Goal: Task Accomplishment & Management: Manage account settings

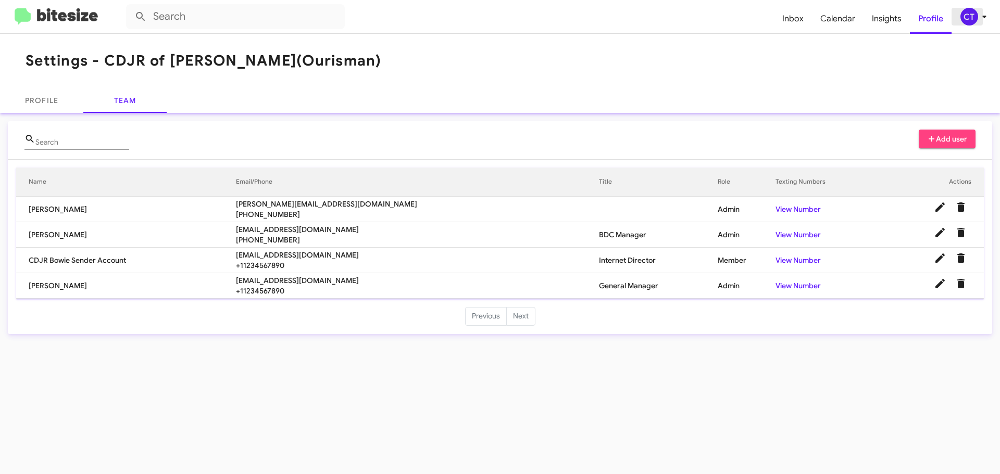
click at [969, 15] on div "CT" at bounding box center [969, 17] width 18 height 18
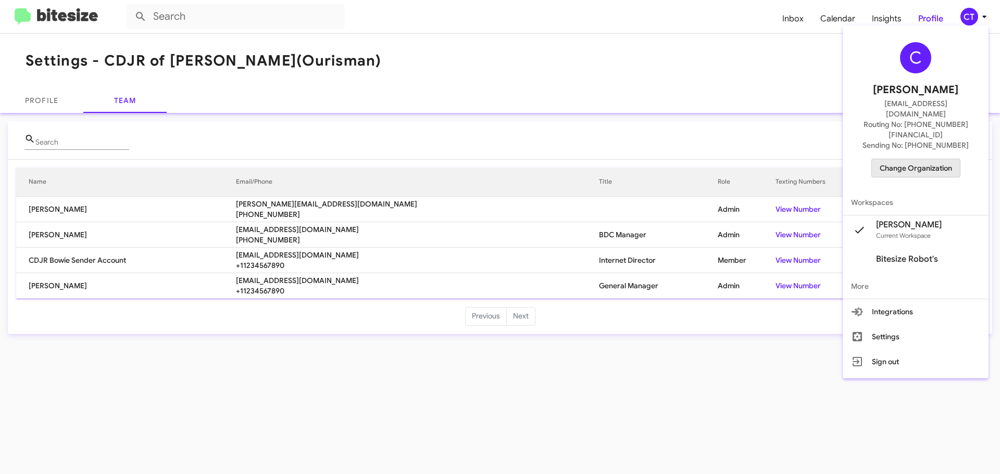
click at [930, 159] on span "Change Organization" at bounding box center [916, 168] width 72 height 18
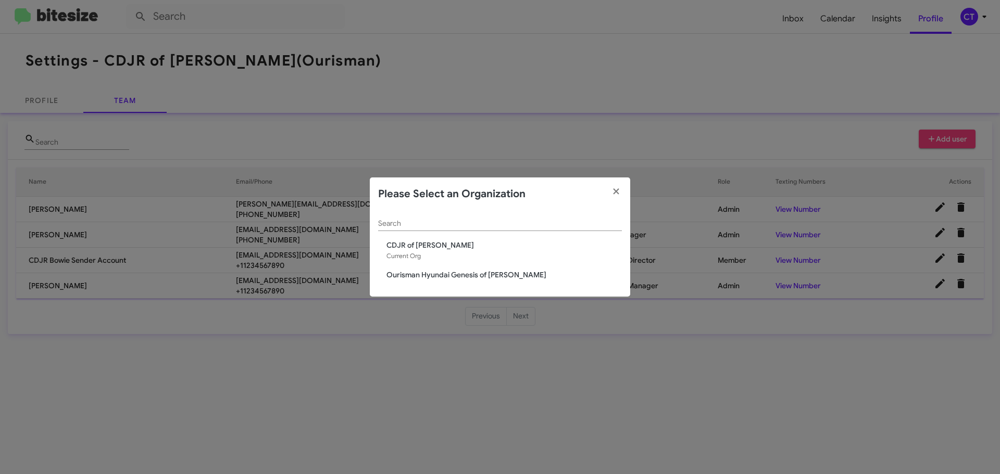
click at [446, 278] on span "Ourisman Hyundai Genesis of [PERSON_NAME]" at bounding box center [503, 275] width 235 height 10
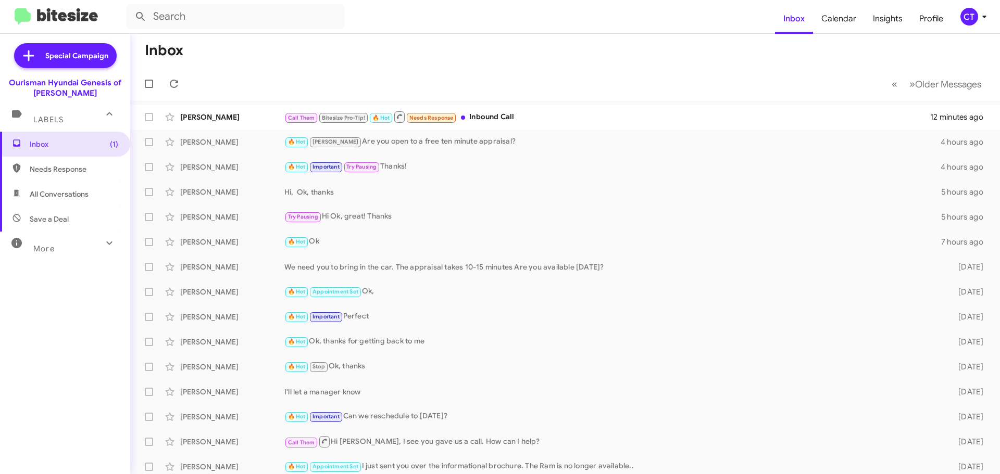
click at [970, 11] on div "CT" at bounding box center [969, 17] width 18 height 18
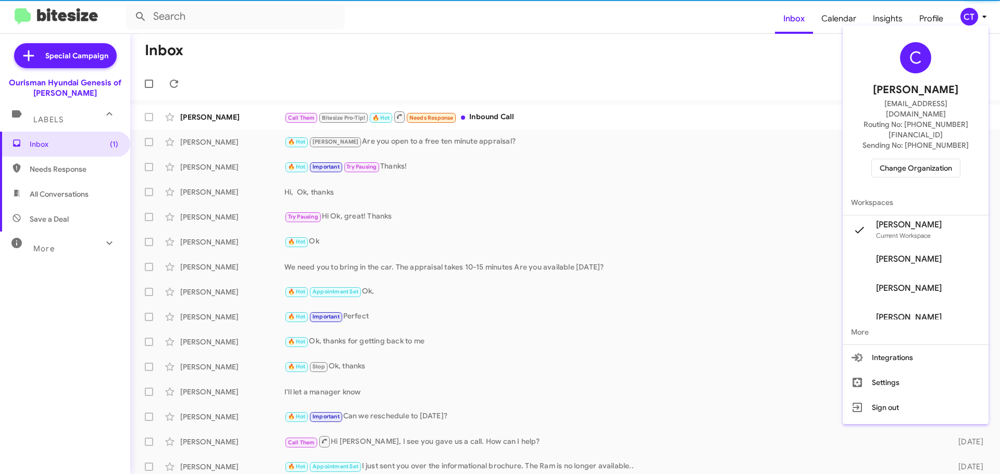
click at [927, 159] on span "Change Organization" at bounding box center [916, 168] width 72 height 18
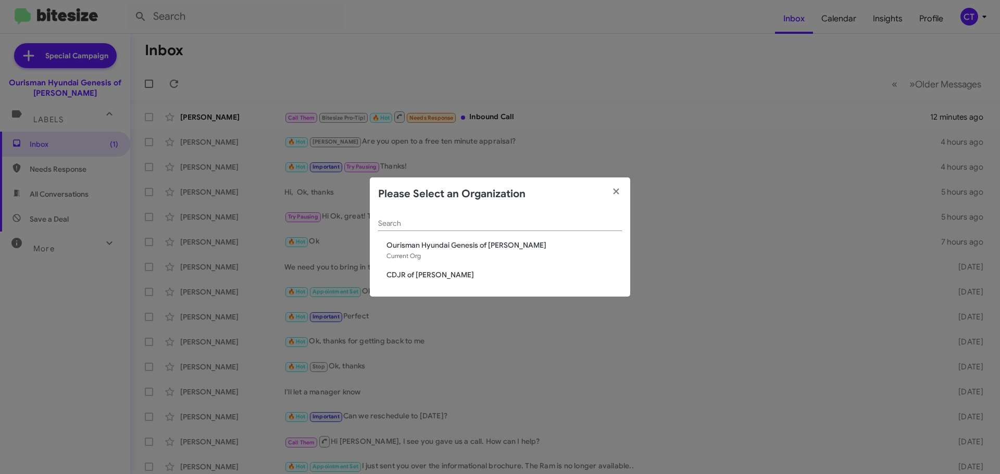
click at [423, 278] on span "CDJR of [PERSON_NAME]" at bounding box center [503, 275] width 235 height 10
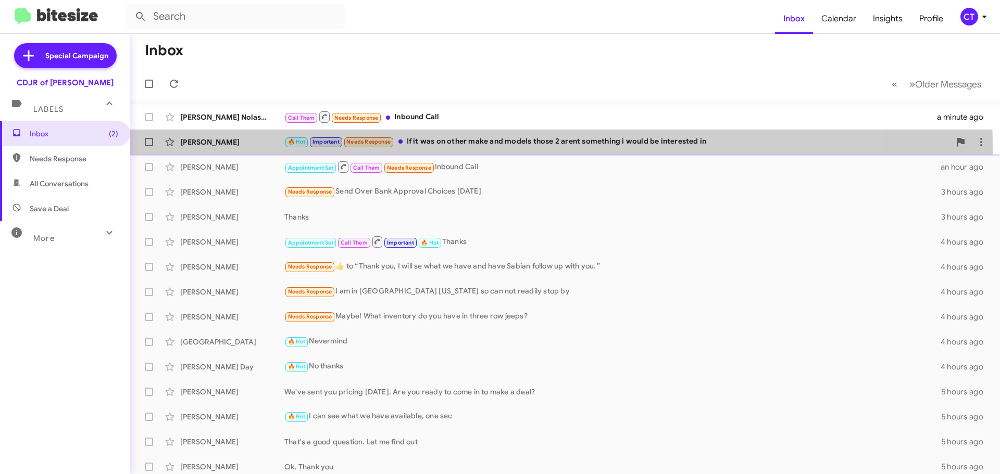
click at [474, 147] on div "🔥 Hot Important Needs Response If it was on other make and models those 2 arent…" at bounding box center [617, 142] width 666 height 12
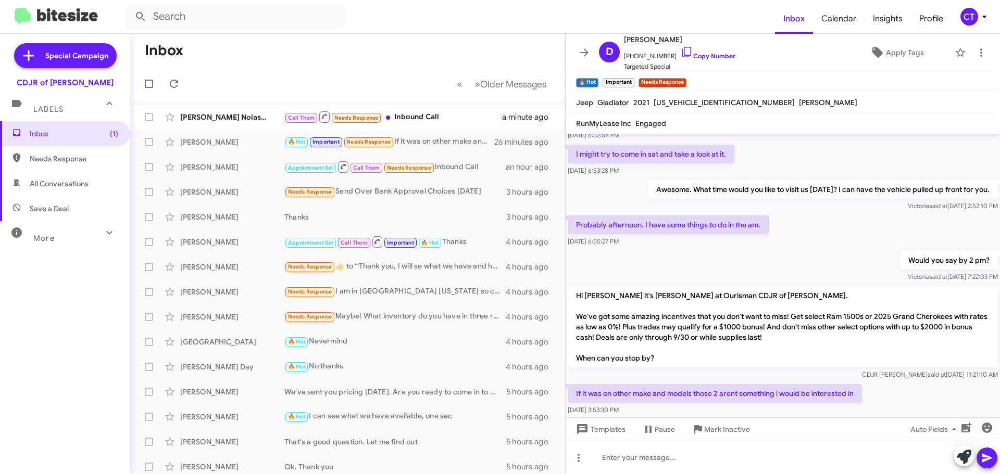
scroll to position [93, 0]
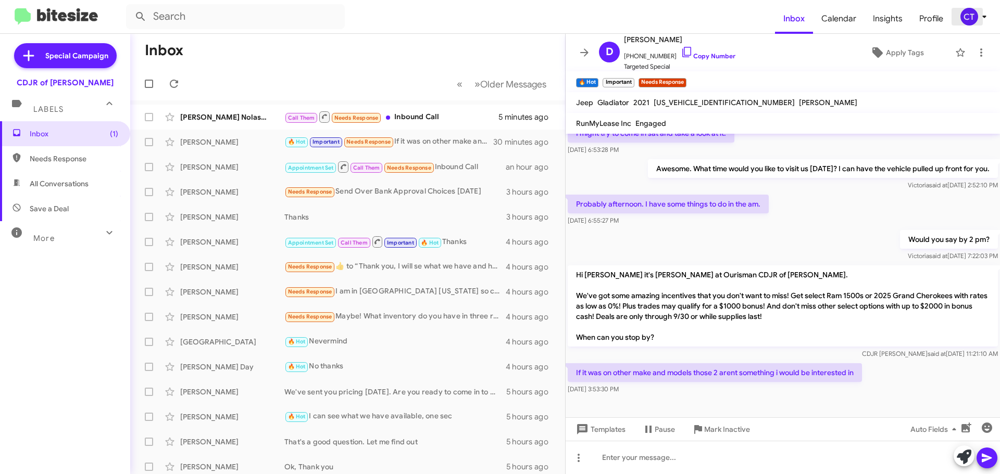
click at [984, 16] on icon at bounding box center [984, 17] width 4 height 3
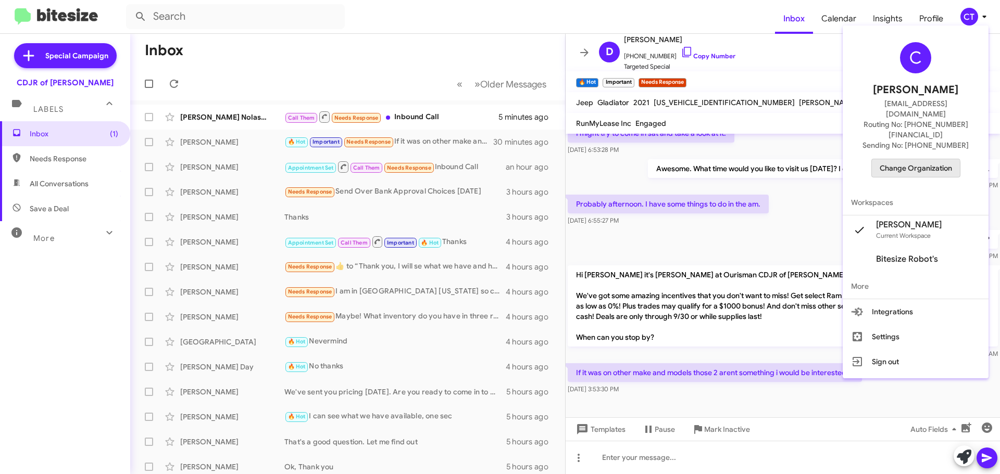
click at [918, 159] on button "Change Organization" at bounding box center [915, 168] width 89 height 19
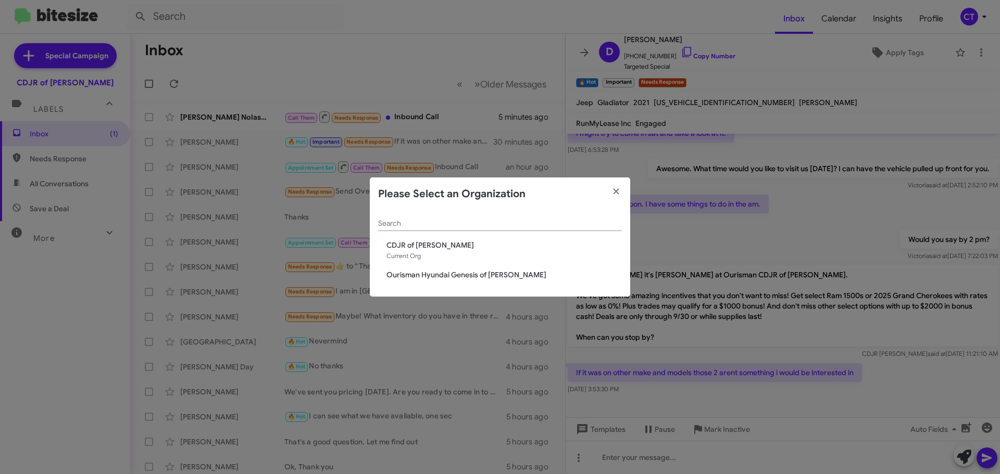
click at [397, 284] on div "Search CDJR of Bowie Current Org Ourisman Hyundai Genesis of Bowie" at bounding box center [500, 254] width 260 height 86
click at [403, 274] on span "Ourisman Hyundai Genesis of [PERSON_NAME]" at bounding box center [503, 275] width 235 height 10
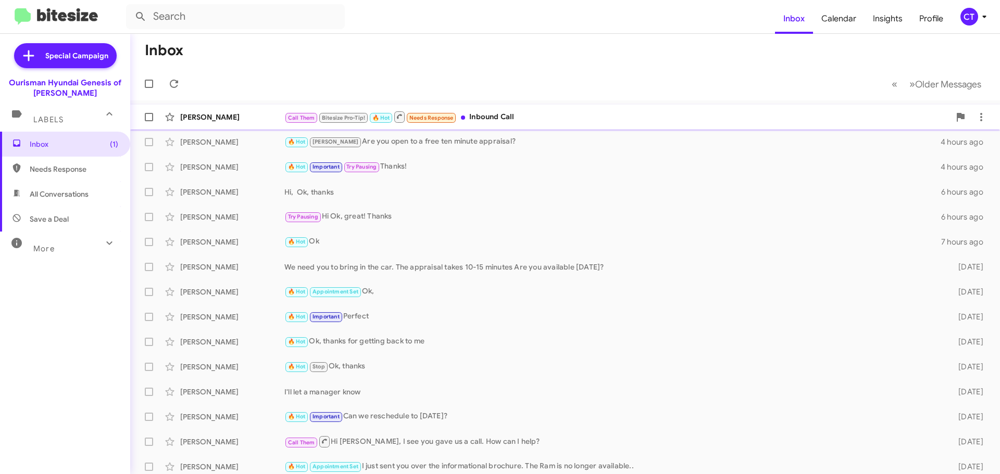
click at [517, 117] on div "Call Them Bitesize Pro-Tip! 🔥 Hot Needs Response Inbound Call" at bounding box center [617, 116] width 666 height 13
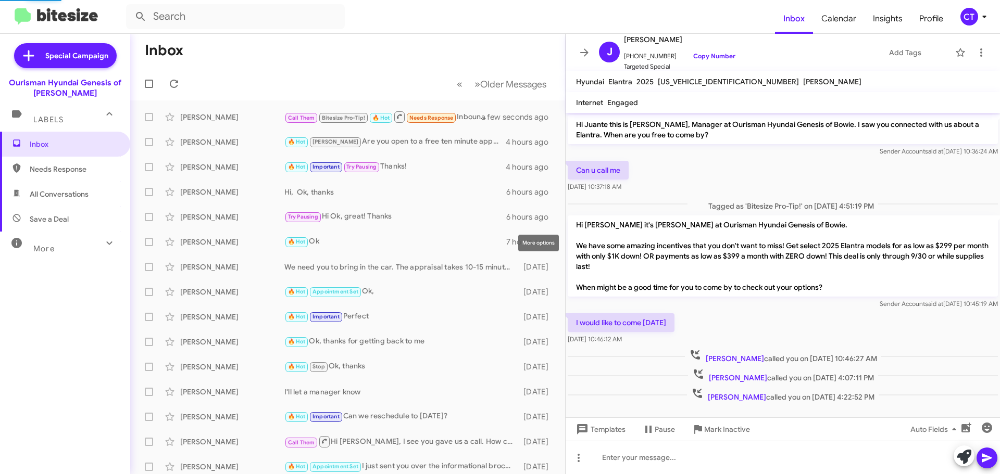
scroll to position [8, 0]
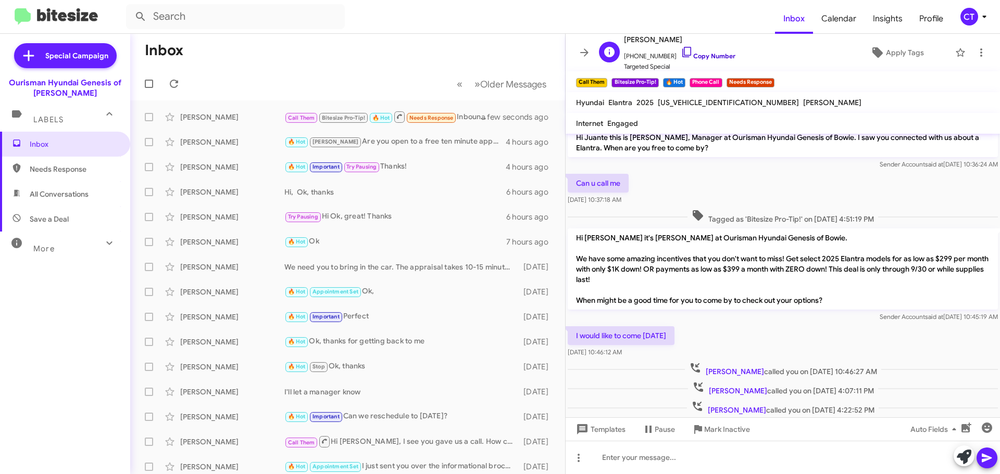
click at [681, 51] on icon at bounding box center [687, 52] width 12 height 12
